Goal: Task Accomplishment & Management: Use online tool/utility

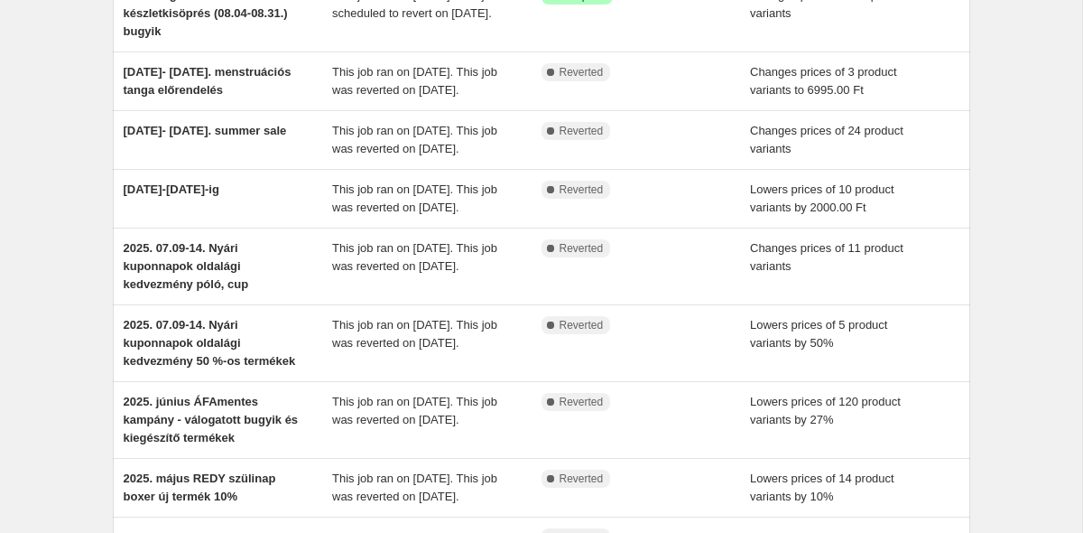
scroll to position [268, 0]
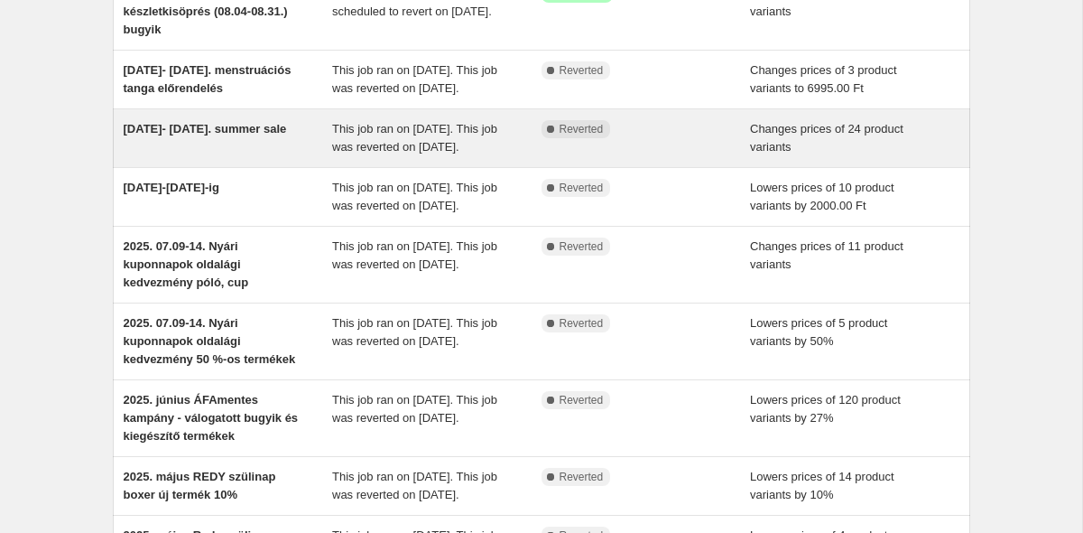
click at [153, 135] on span "[DATE]- [DATE]. summer sale" at bounding box center [205, 129] width 163 height 14
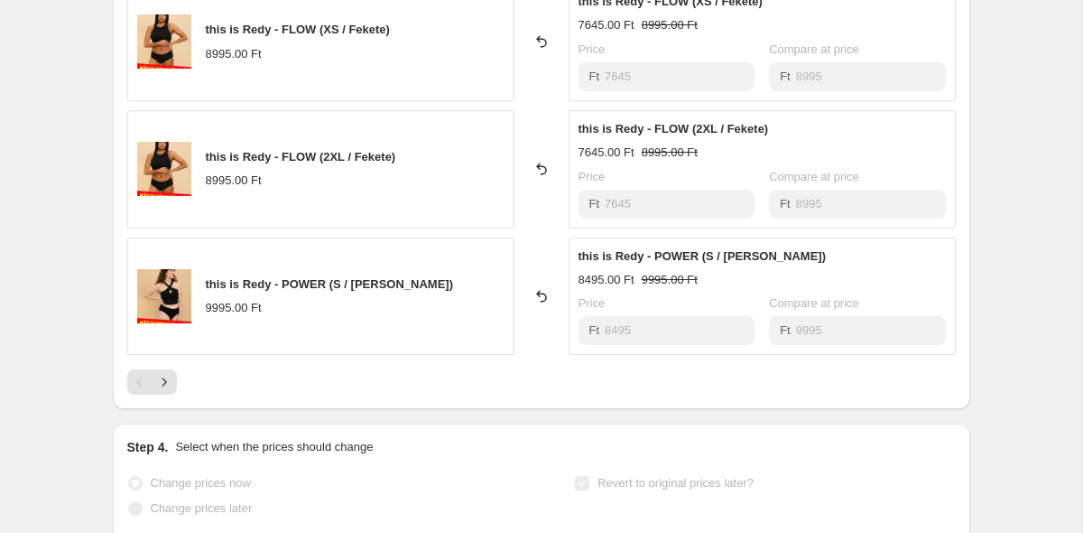
scroll to position [1080, 0]
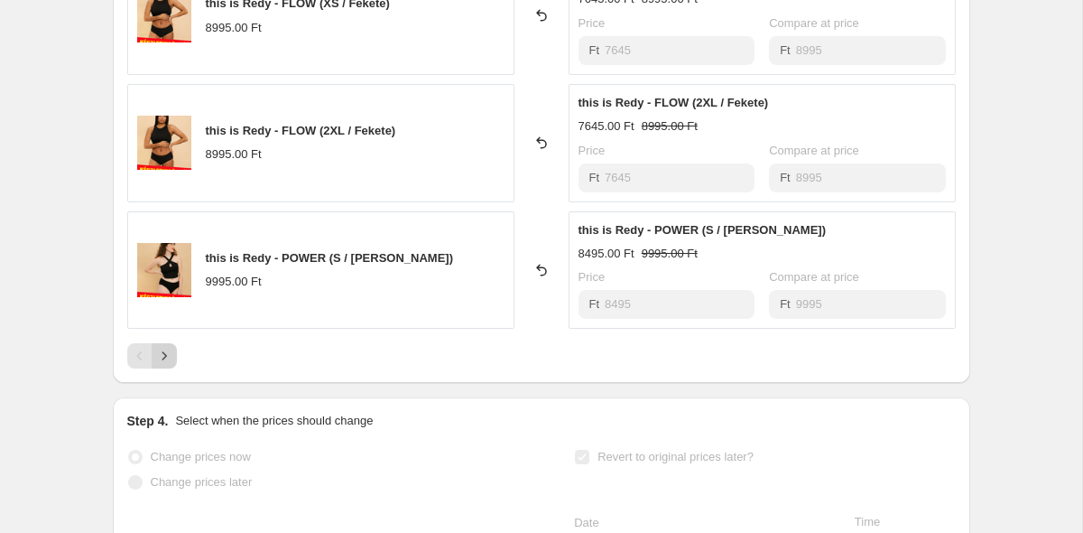
click at [166, 361] on icon "Next" at bounding box center [164, 356] width 18 height 18
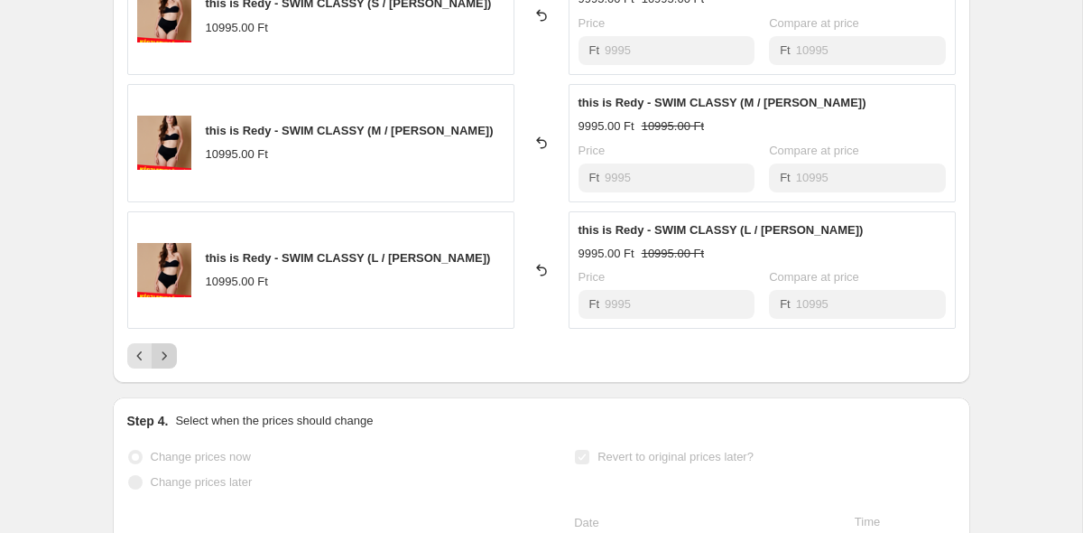
click at [156, 364] on icon "Next" at bounding box center [164, 356] width 18 height 18
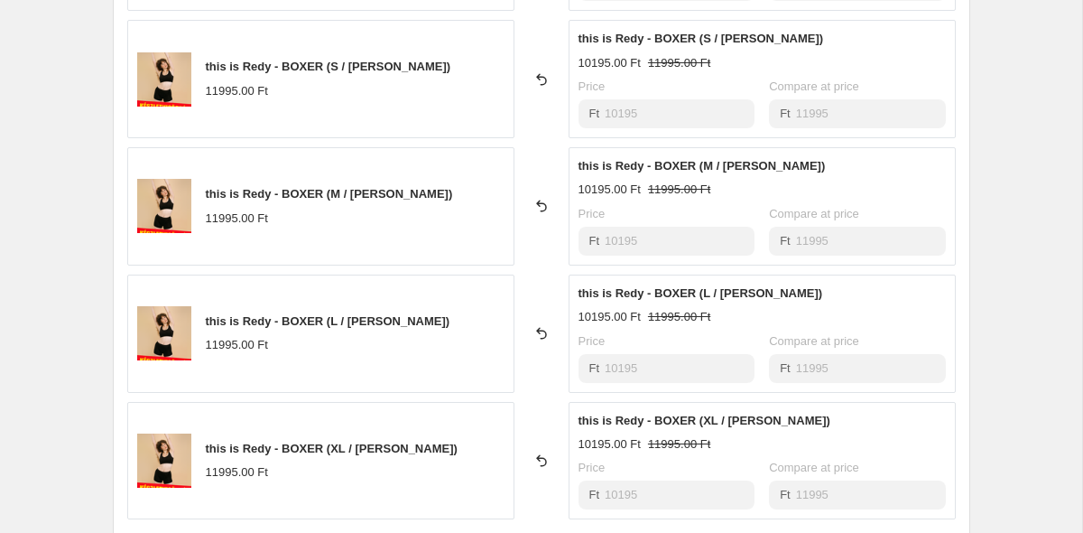
scroll to position [1166, 0]
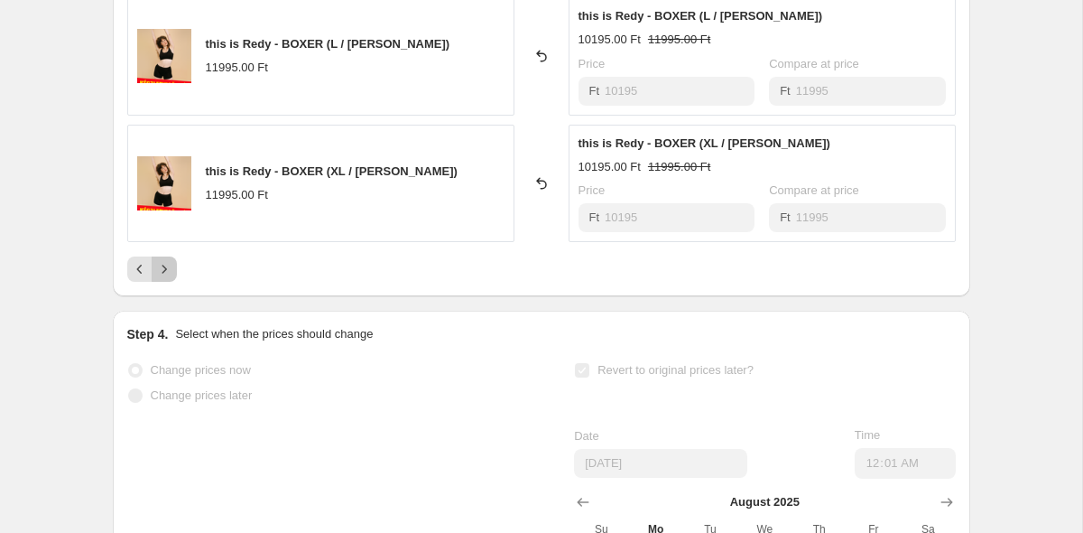
click at [164, 274] on icon "Next" at bounding box center [164, 269] width 18 height 18
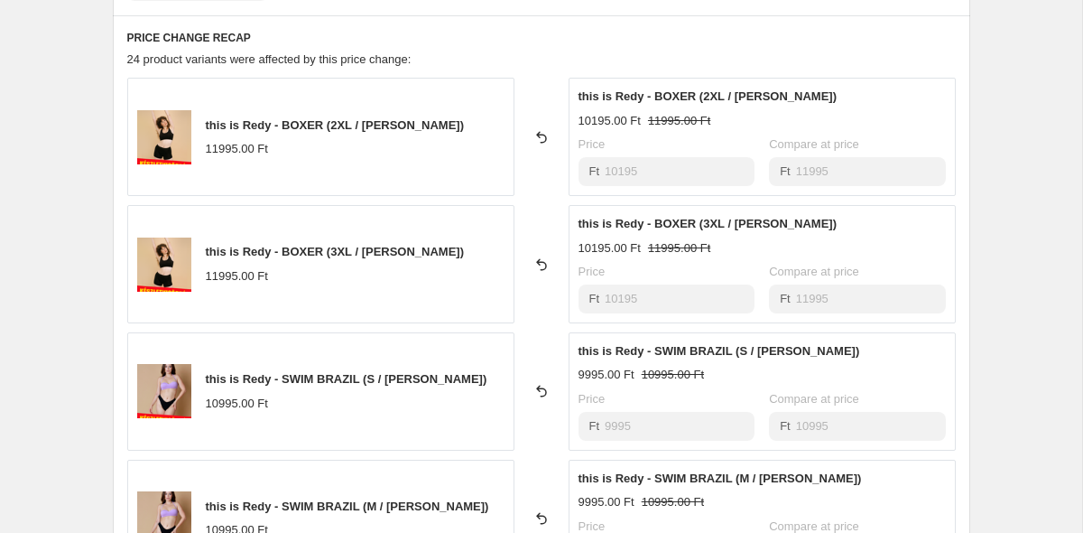
scroll to position [710, 0]
